Goal: Find specific page/section: Find specific page/section

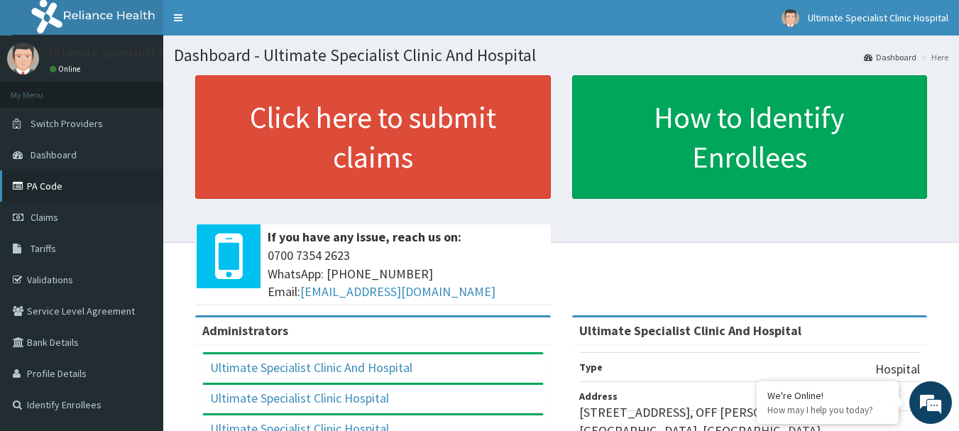
click at [54, 188] on link "PA Code" at bounding box center [81, 185] width 163 height 31
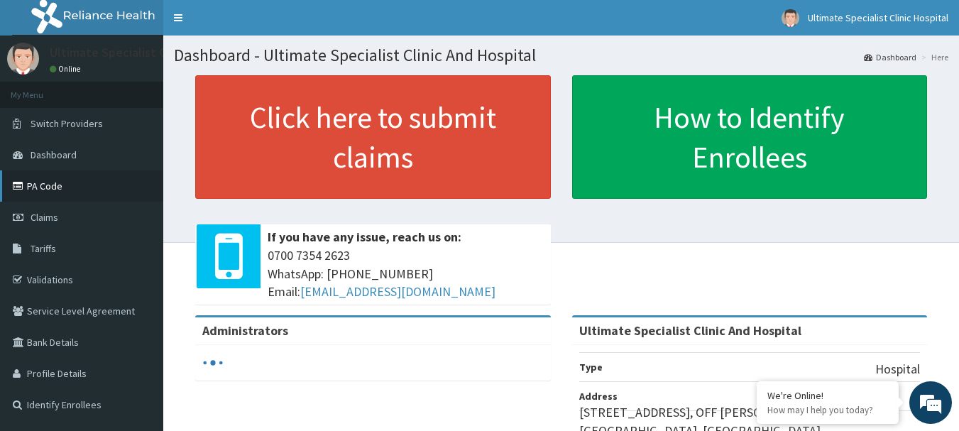
click at [50, 179] on link "PA Code" at bounding box center [81, 185] width 163 height 31
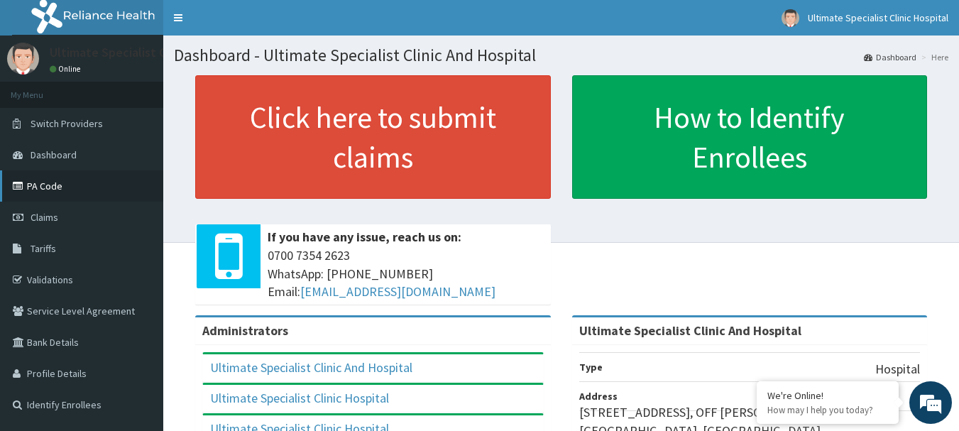
click at [62, 187] on link "PA Code" at bounding box center [81, 185] width 163 height 31
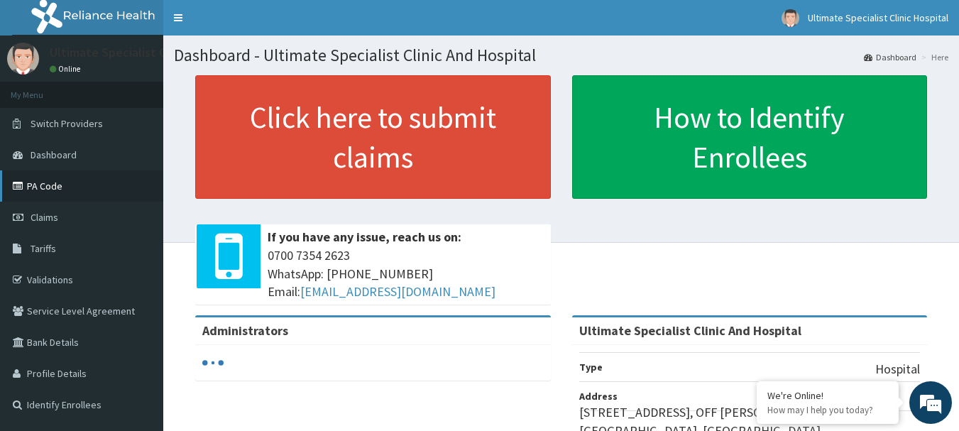
click at [50, 189] on link "PA Code" at bounding box center [81, 185] width 163 height 31
